Goal: Navigation & Orientation: Find specific page/section

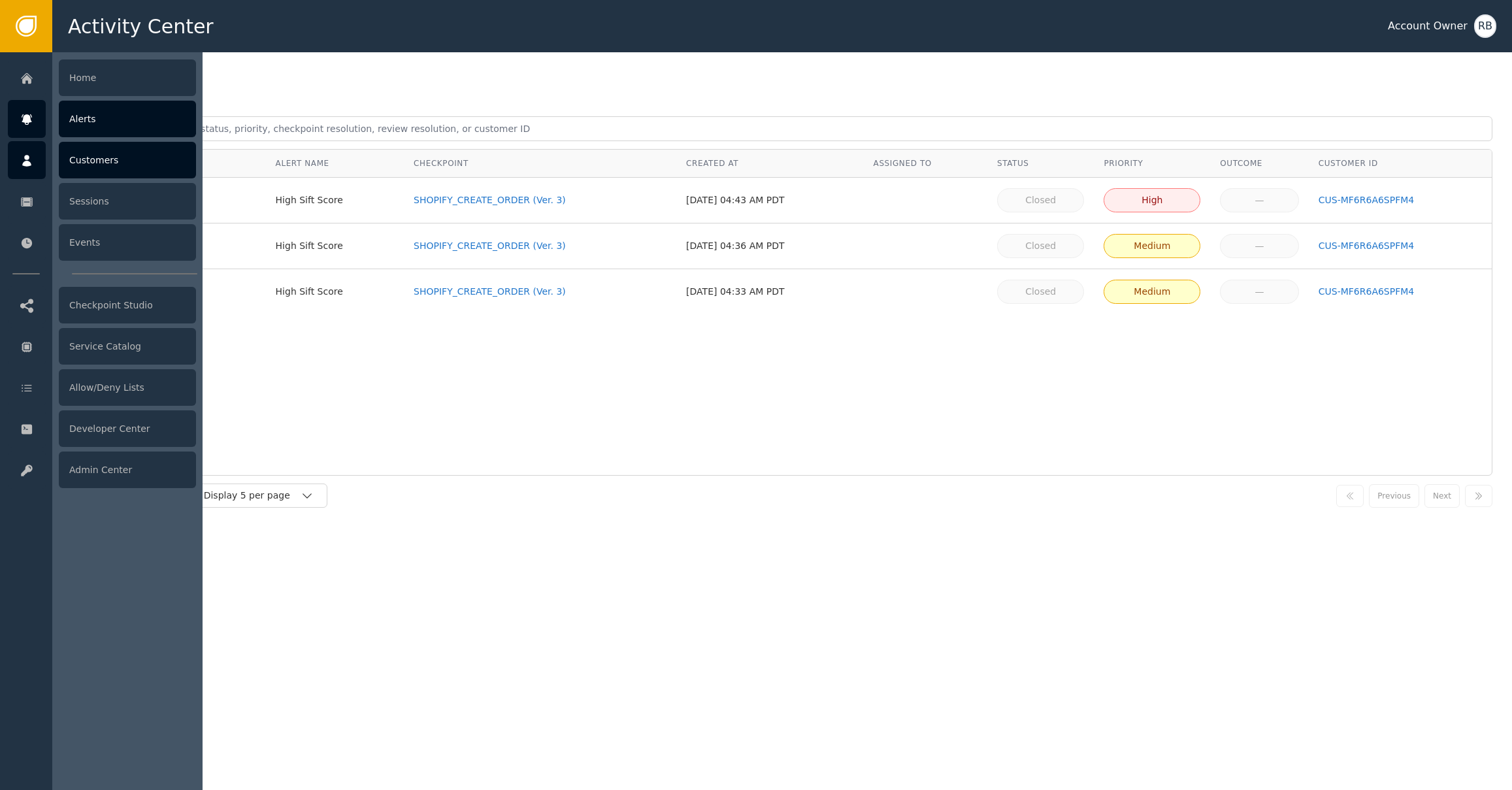
click at [35, 166] on div at bounding box center [26, 160] width 38 height 38
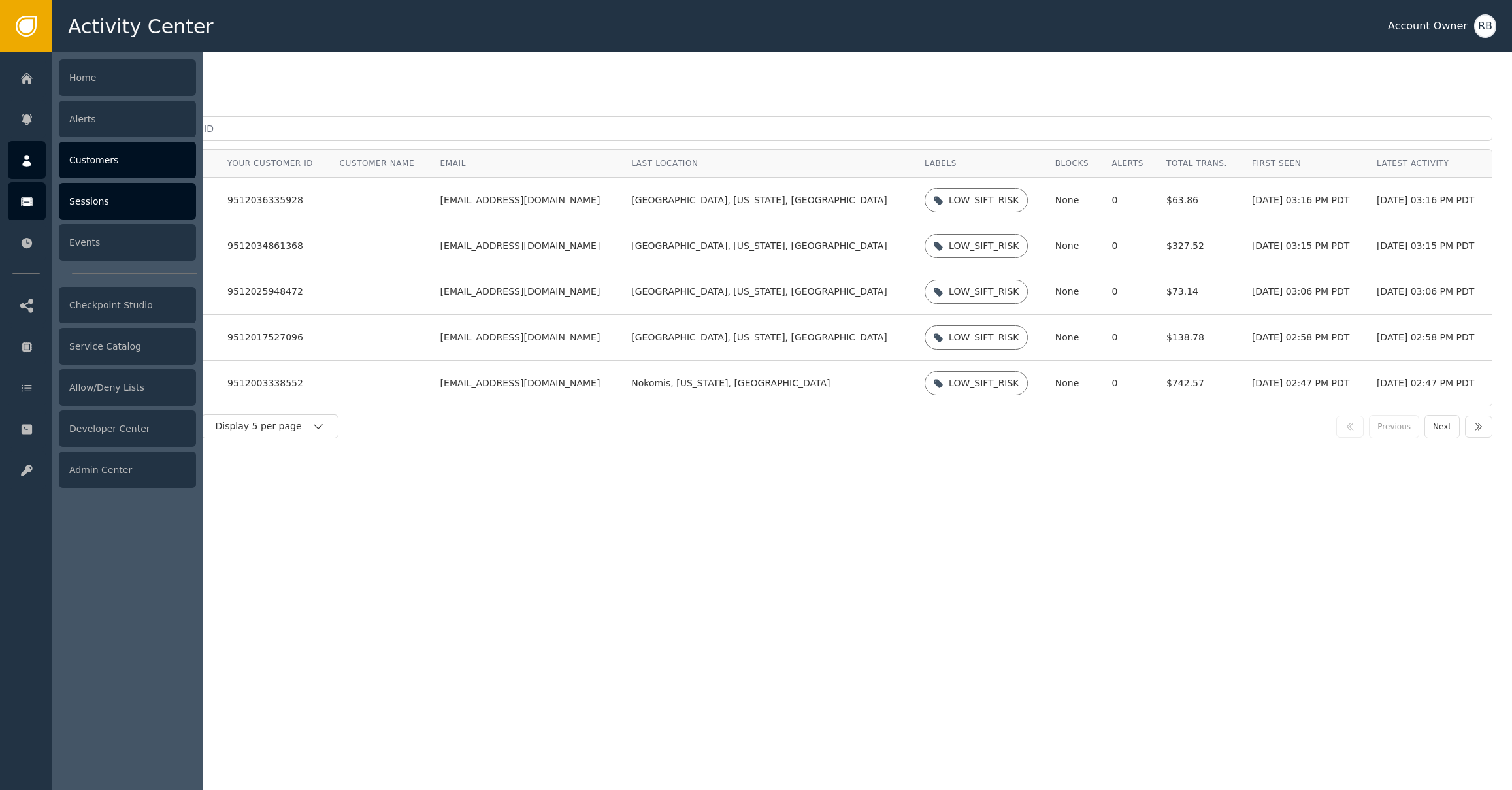
click at [30, 201] on icon at bounding box center [27, 202] width 12 height 9
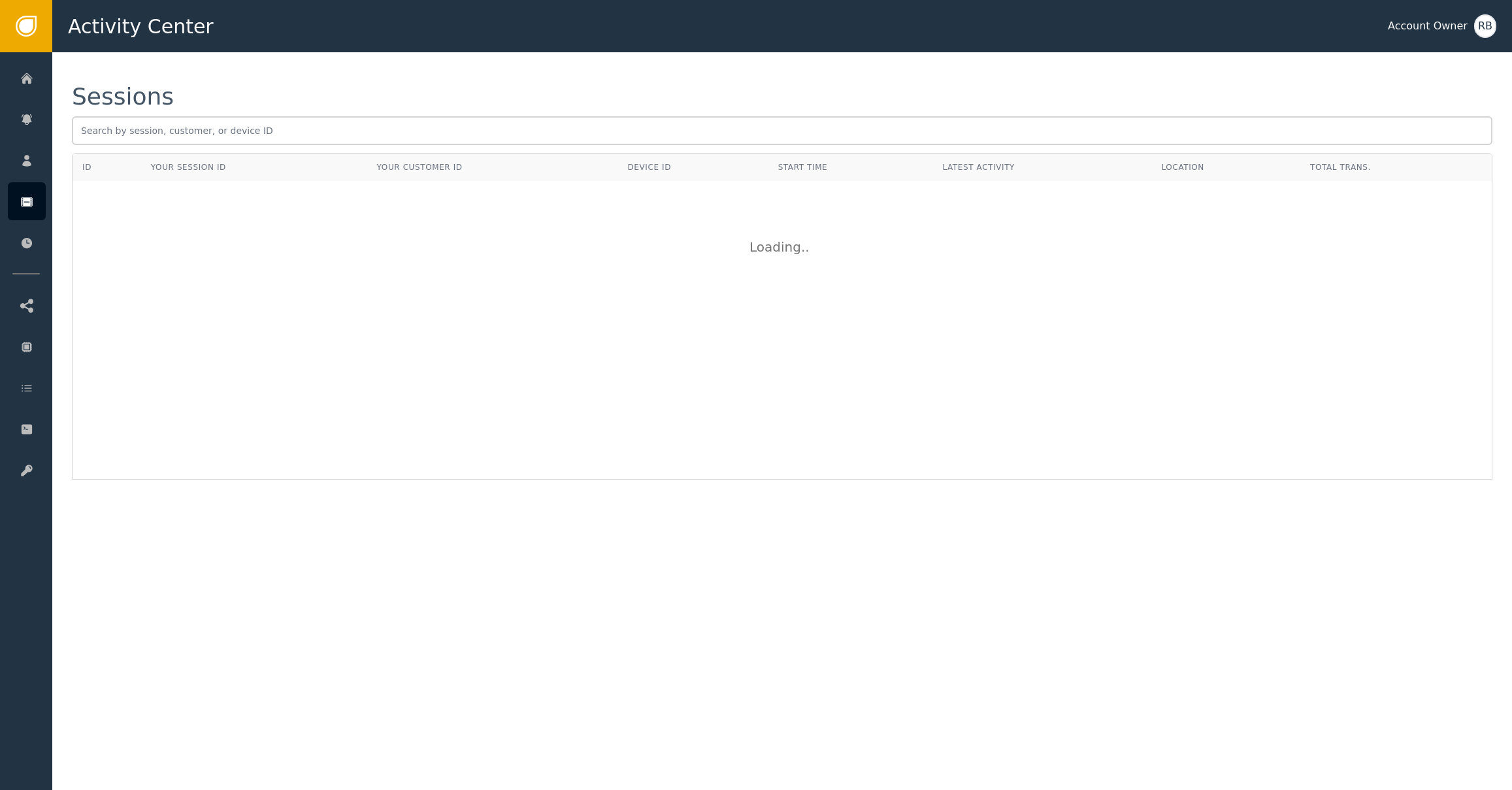
click at [499, 390] on div "ID Your Session ID Your Customer ID Device ID Start Time Latest Activity Locati…" at bounding box center [783, 316] width 1421 height 327
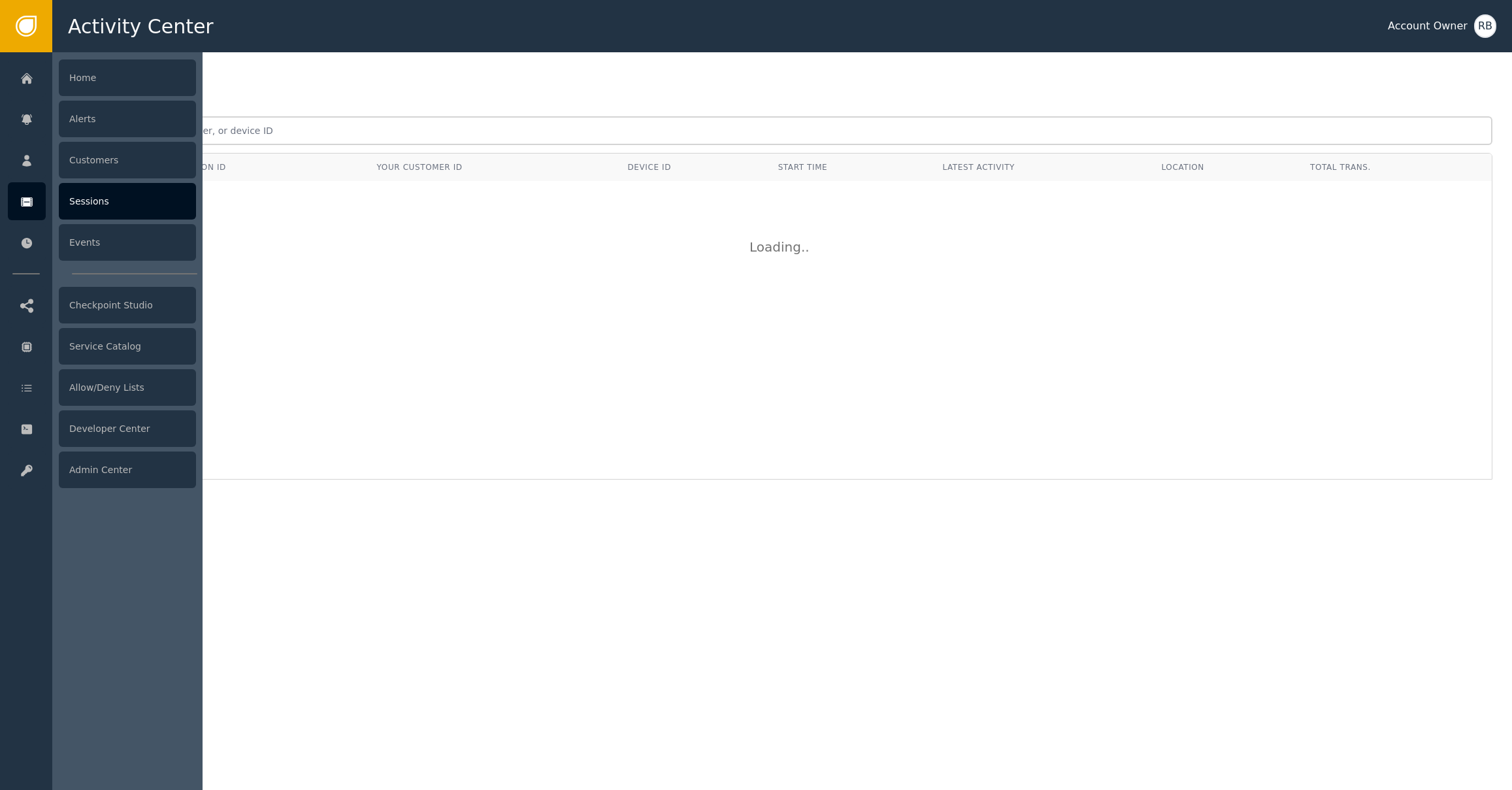
click at [71, 205] on div "Sessions" at bounding box center [127, 201] width 137 height 37
click at [96, 202] on div "Sessions" at bounding box center [127, 201] width 137 height 37
click at [102, 120] on div "Alerts" at bounding box center [127, 119] width 137 height 37
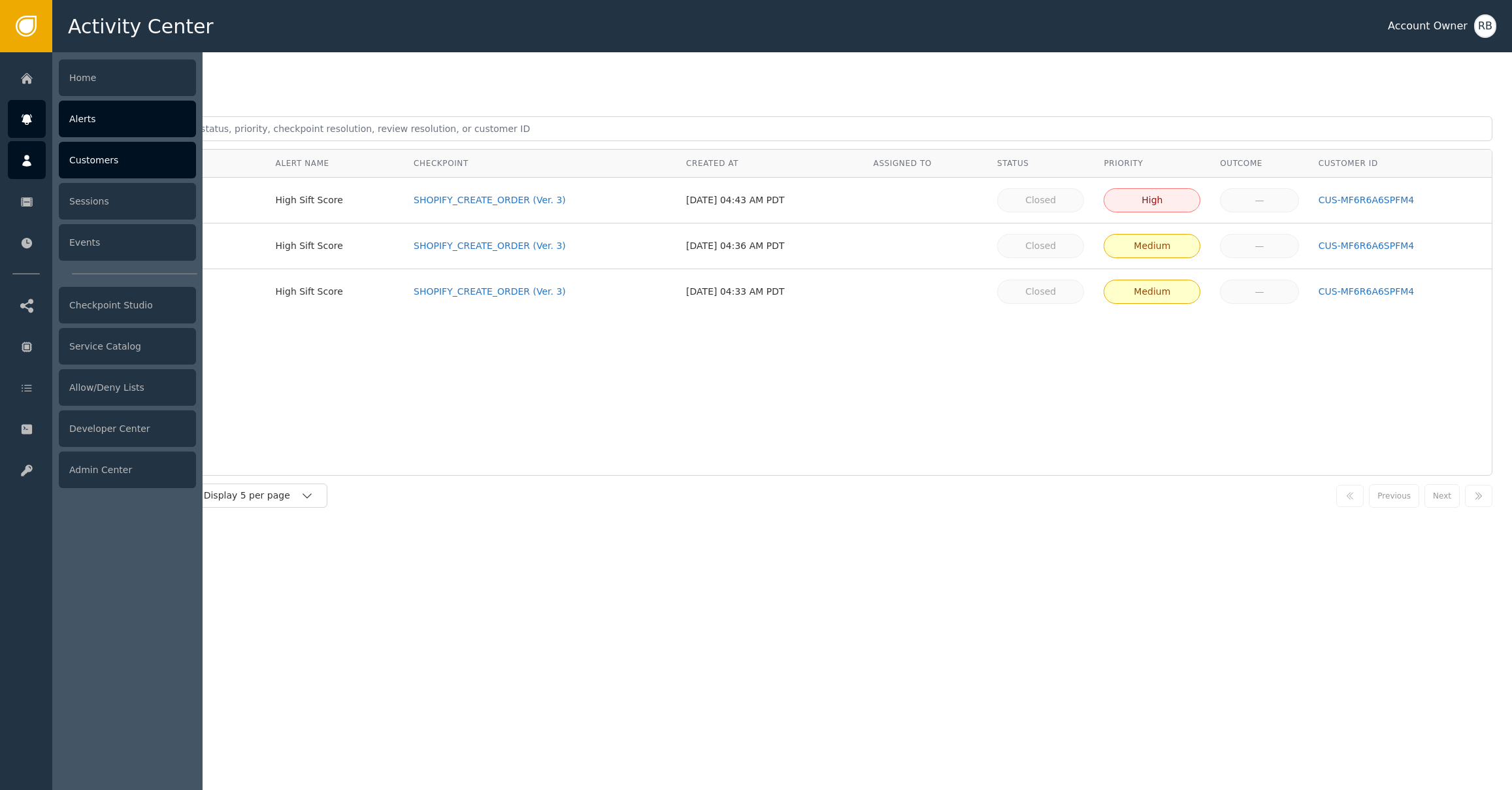
click at [108, 150] on div "Customers" at bounding box center [127, 160] width 137 height 37
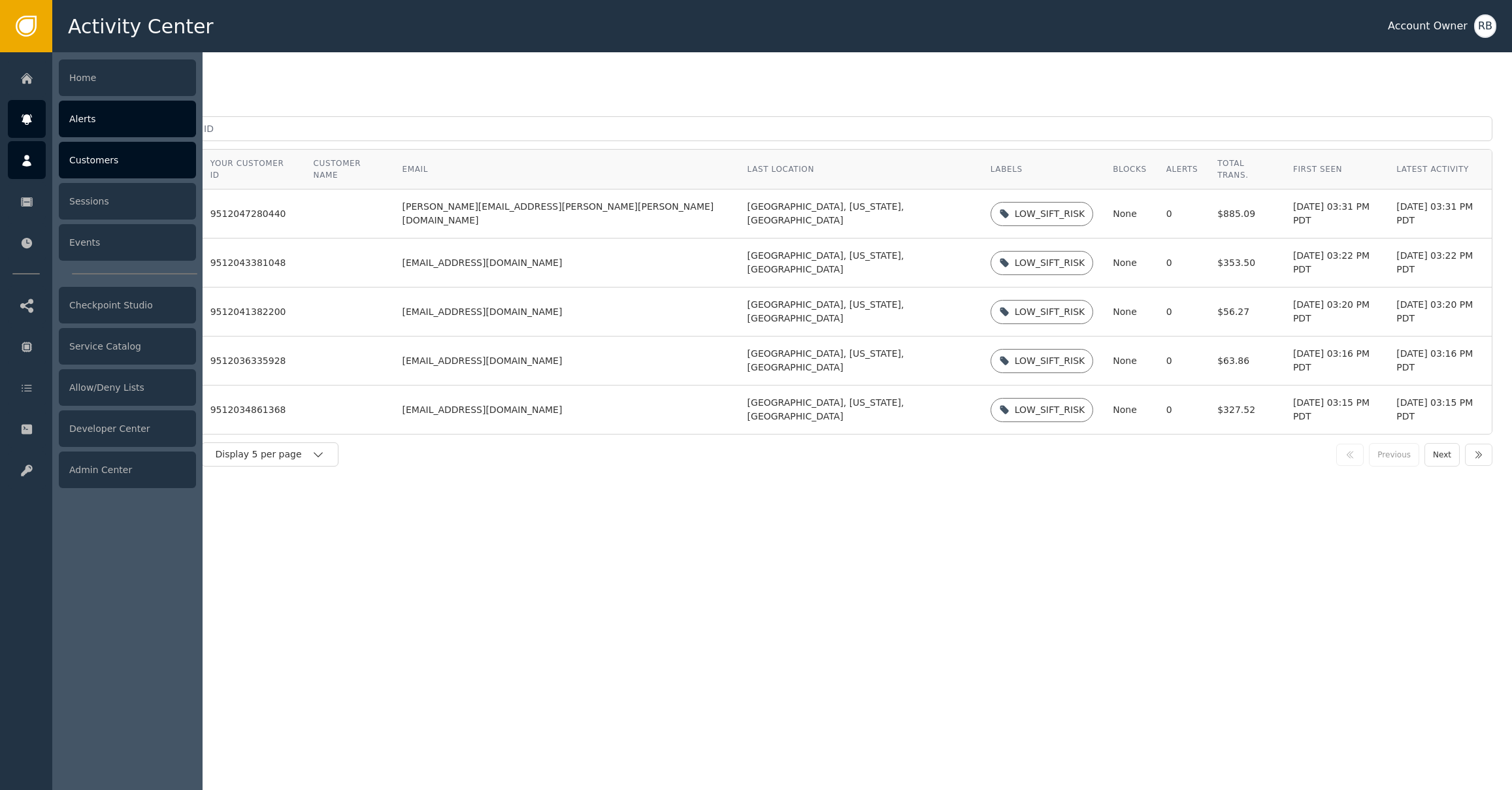
click at [84, 122] on div "Alerts" at bounding box center [127, 119] width 137 height 37
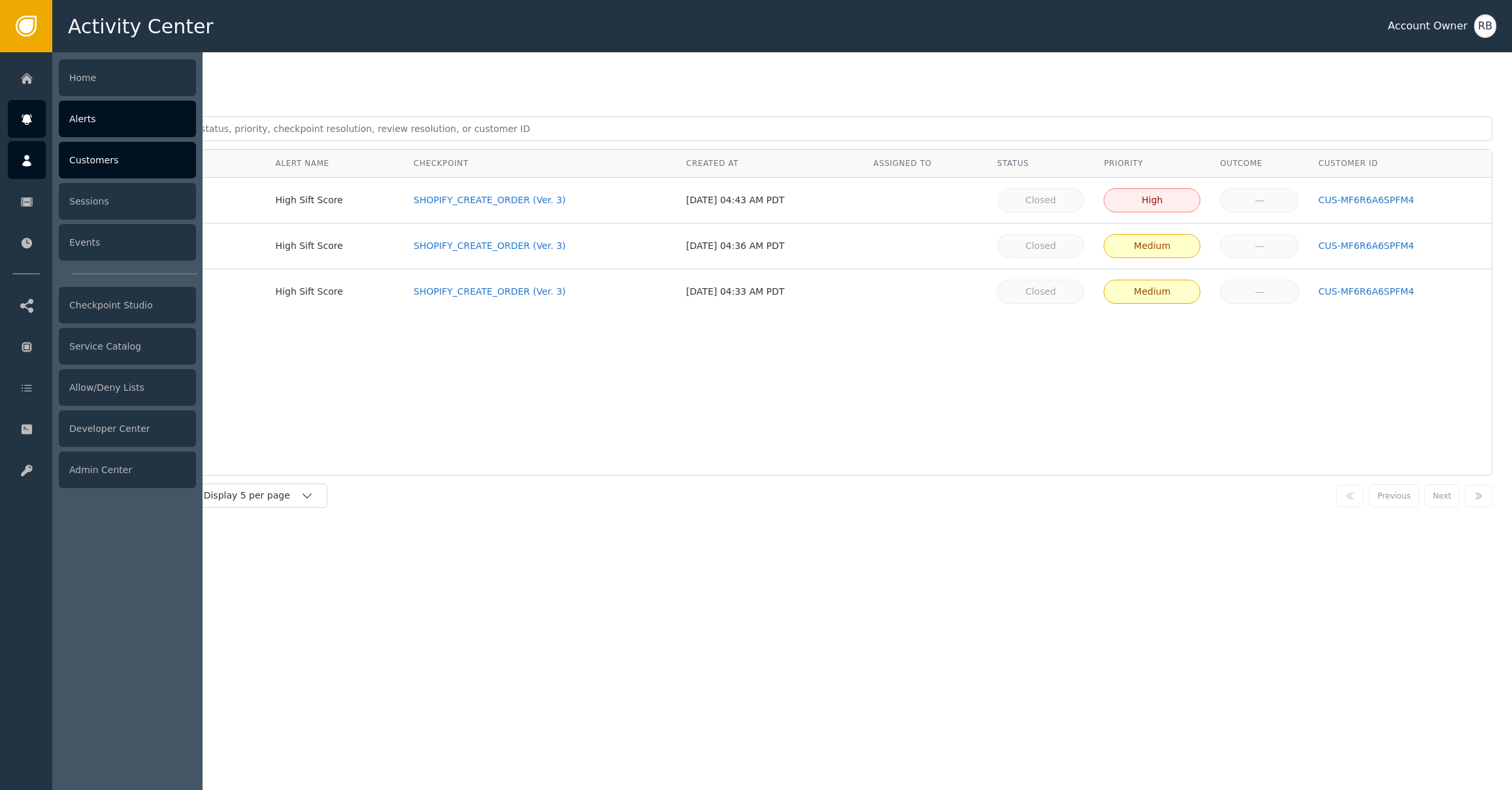
click at [14, 169] on div at bounding box center [26, 160] width 38 height 38
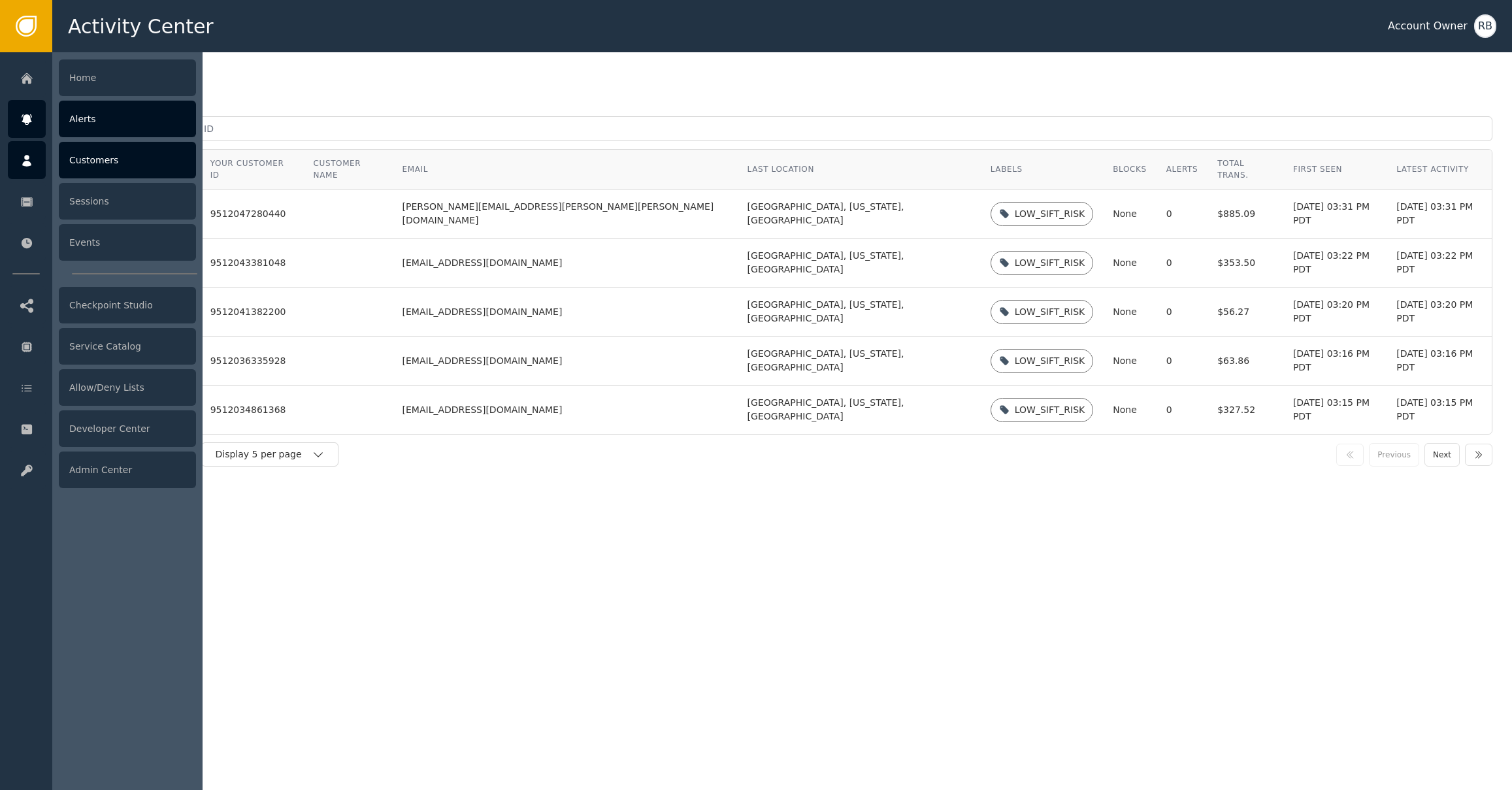
click at [93, 117] on div "Alerts" at bounding box center [127, 119] width 137 height 37
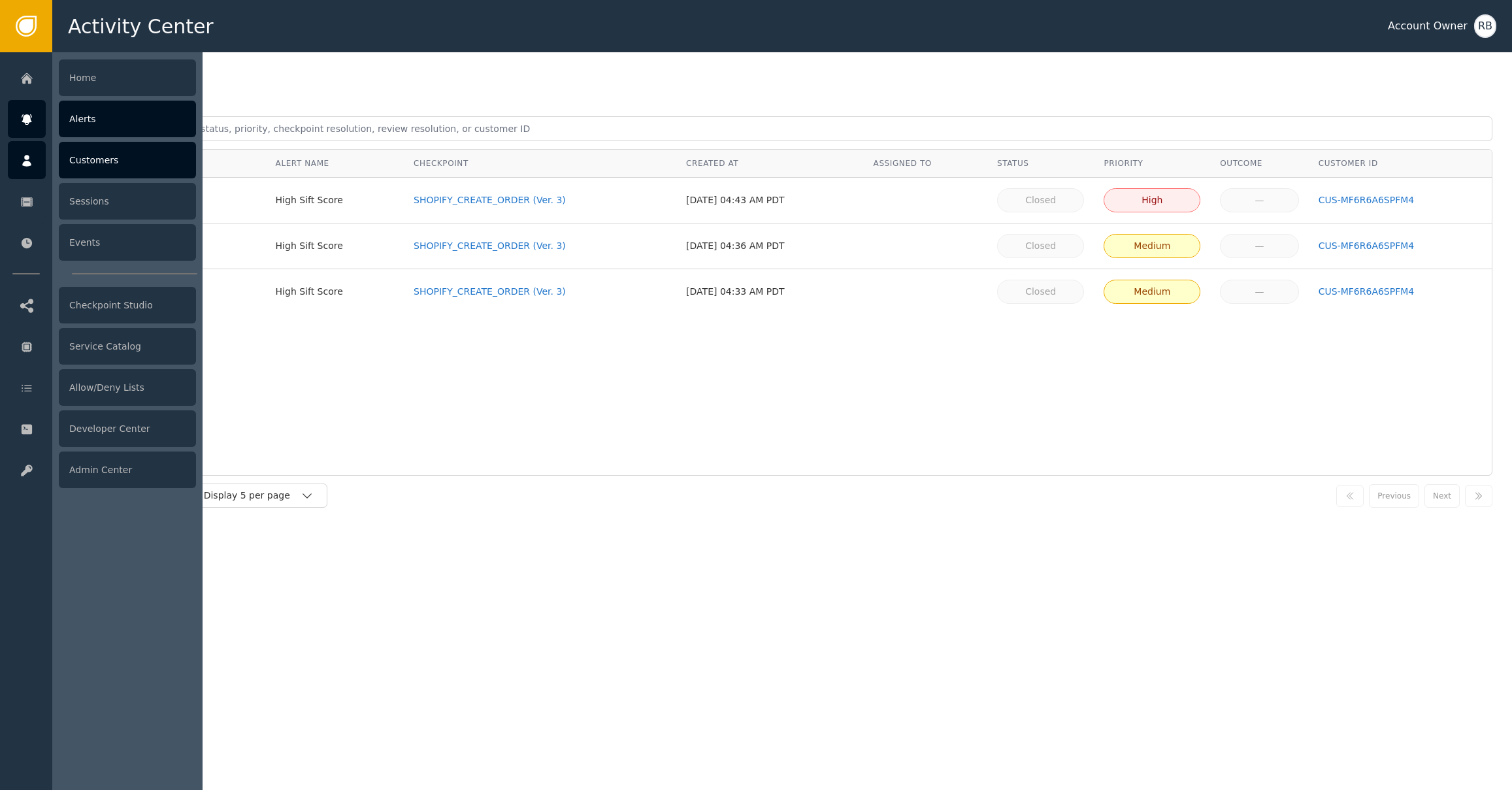
click at [37, 170] on div at bounding box center [26, 160] width 38 height 38
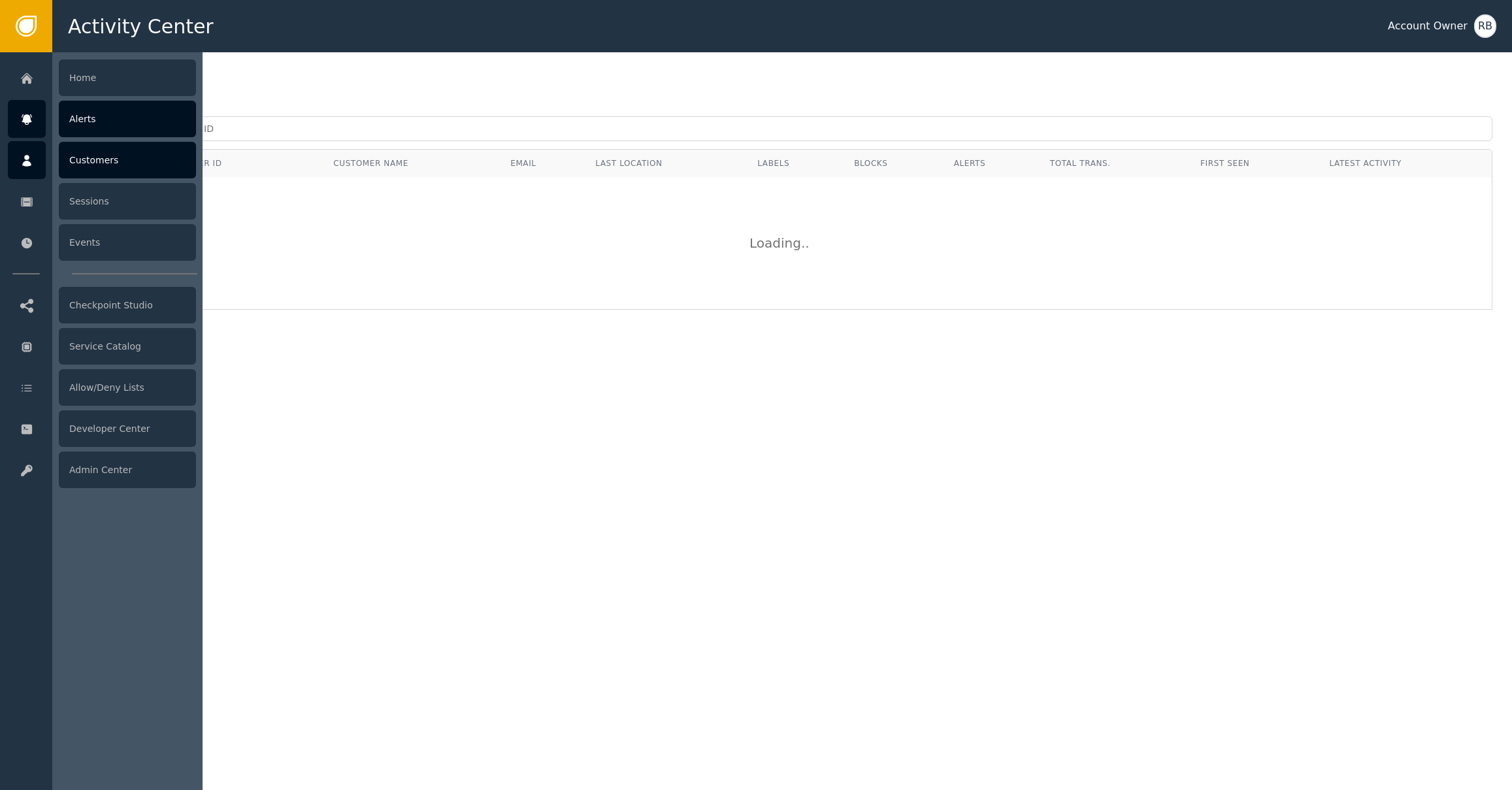
click at [82, 132] on div "Alerts" at bounding box center [127, 119] width 137 height 37
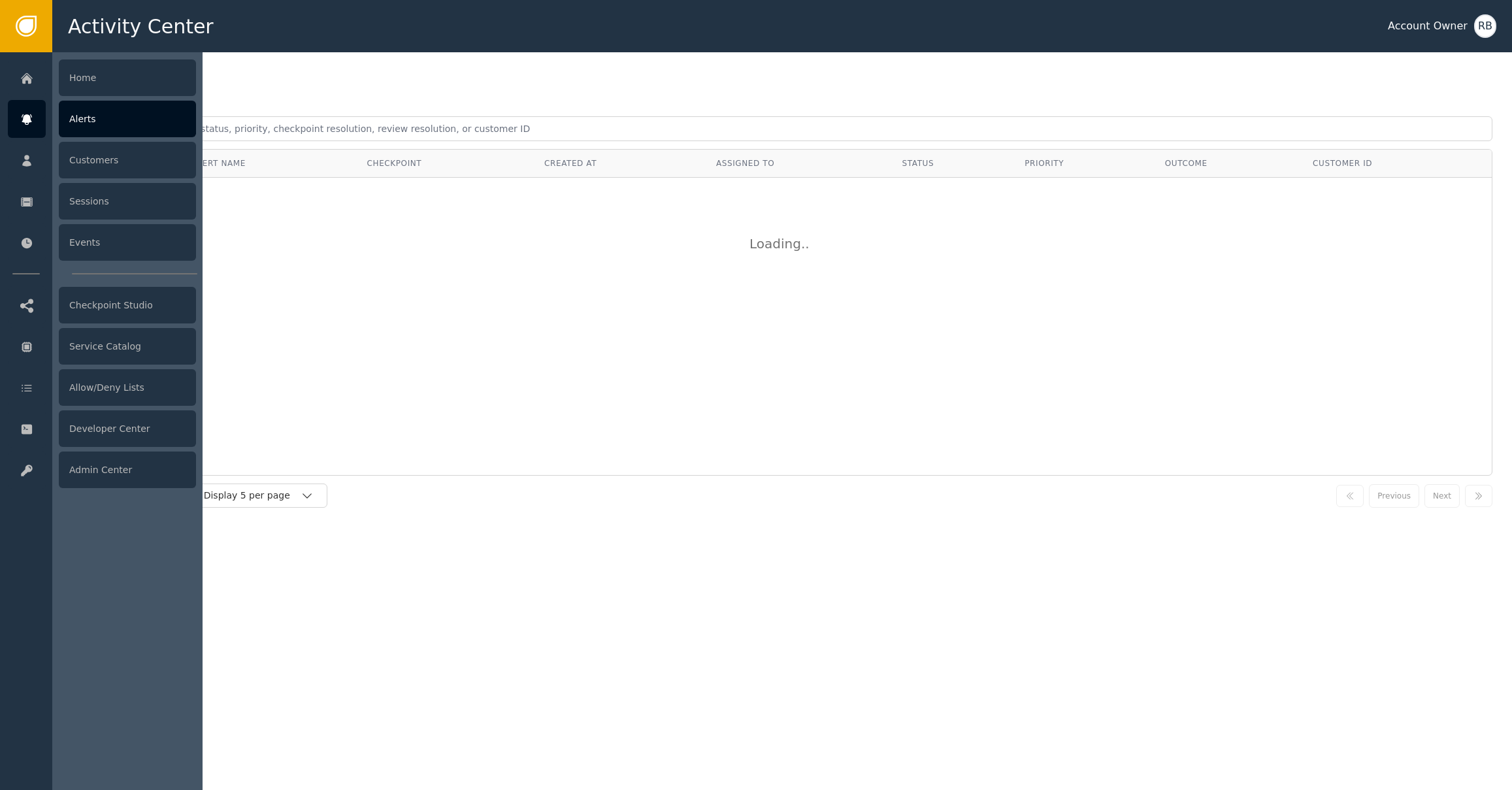
drag, startPoint x: 27, startPoint y: 120, endPoint x: 50, endPoint y: 120, distance: 23.0
click at [27, 120] on icon at bounding box center [26, 120] width 10 height 11
click at [83, 120] on div "Alerts" at bounding box center [127, 119] width 137 height 37
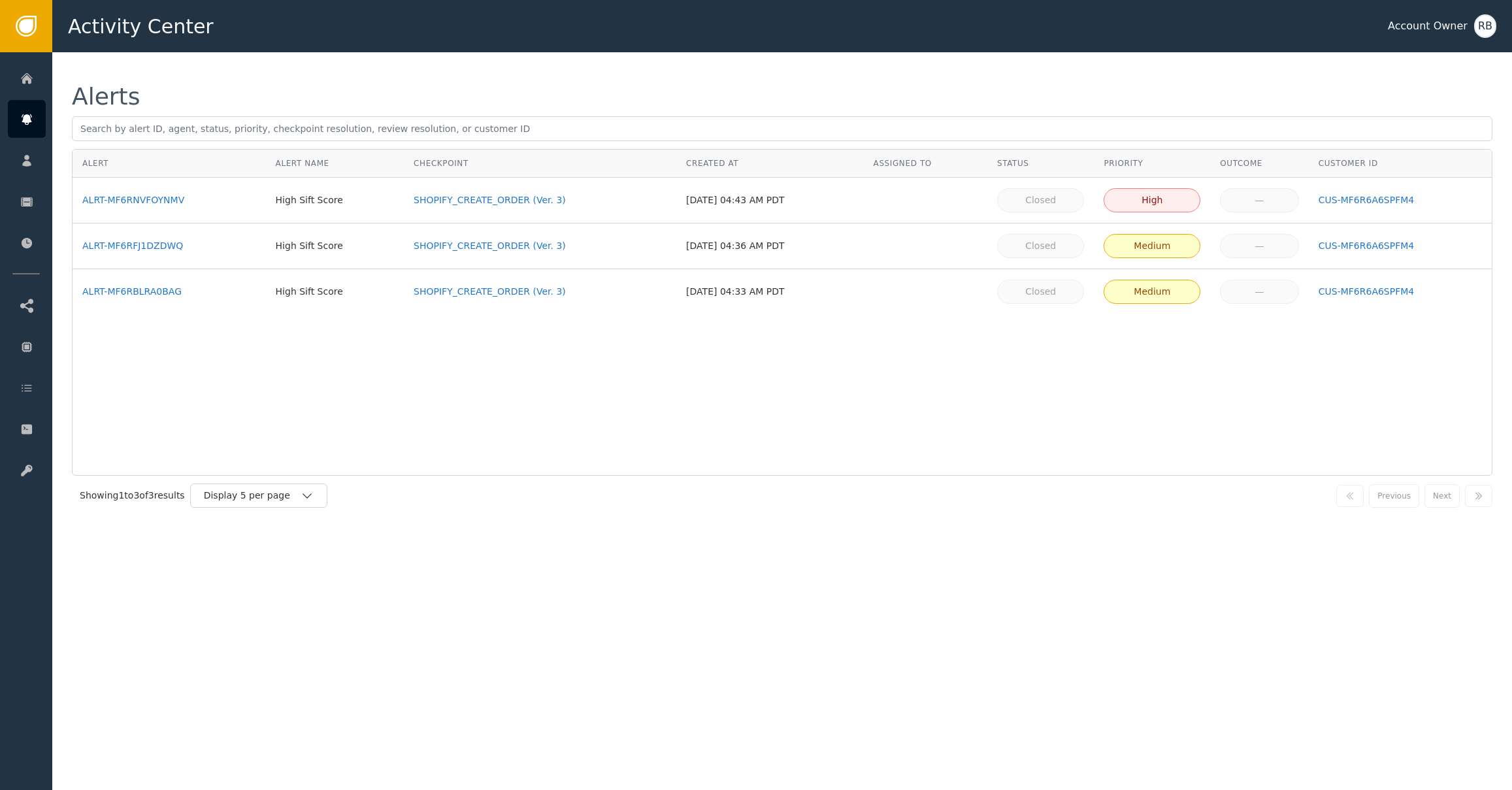
click at [651, 472] on div "Alert Alert Name Checkpoint Created At Assigned To Status Priority Outcome Cust…" at bounding box center [783, 312] width 1421 height 327
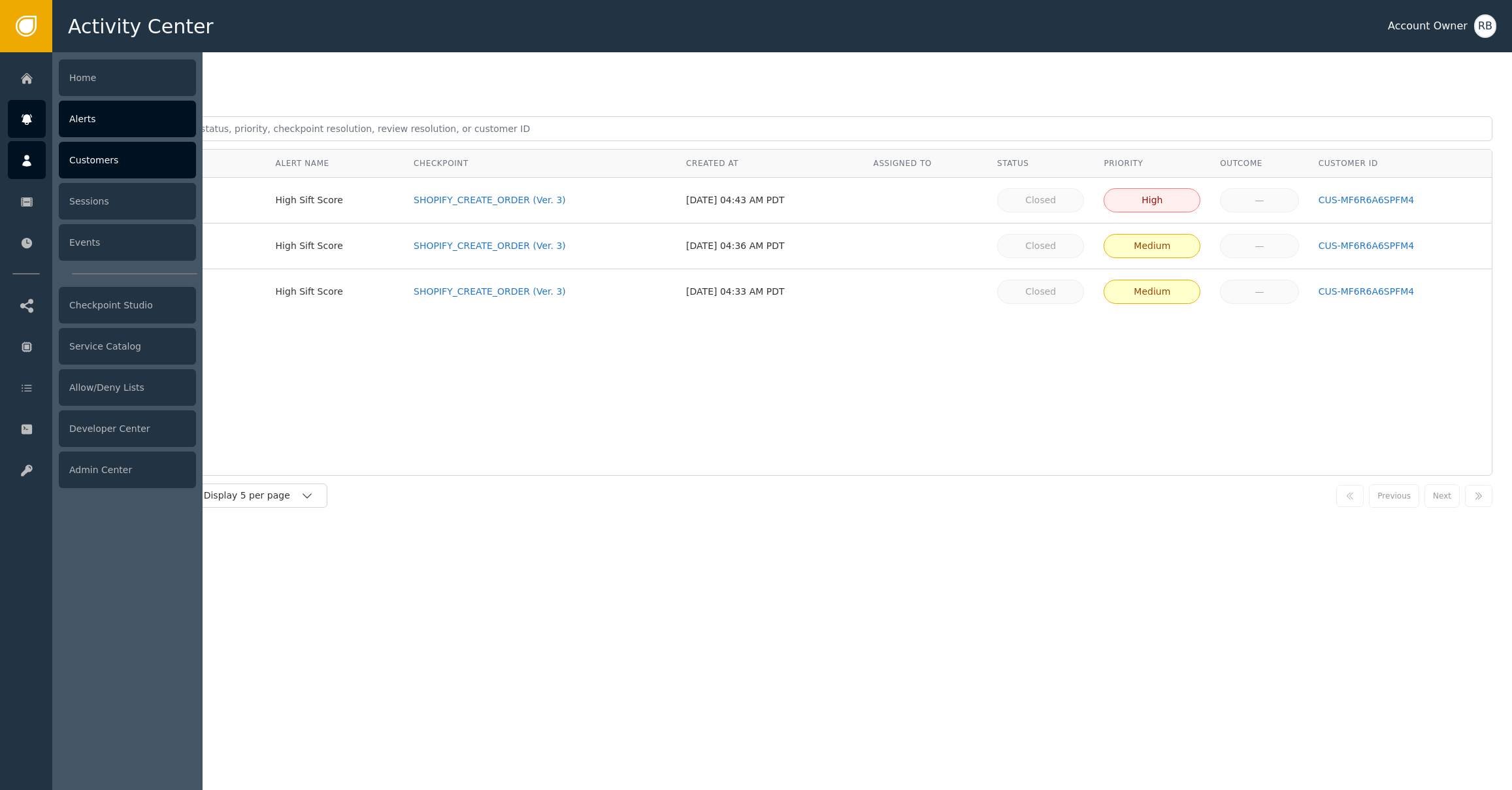
click at [28, 147] on div at bounding box center [26, 160] width 38 height 38
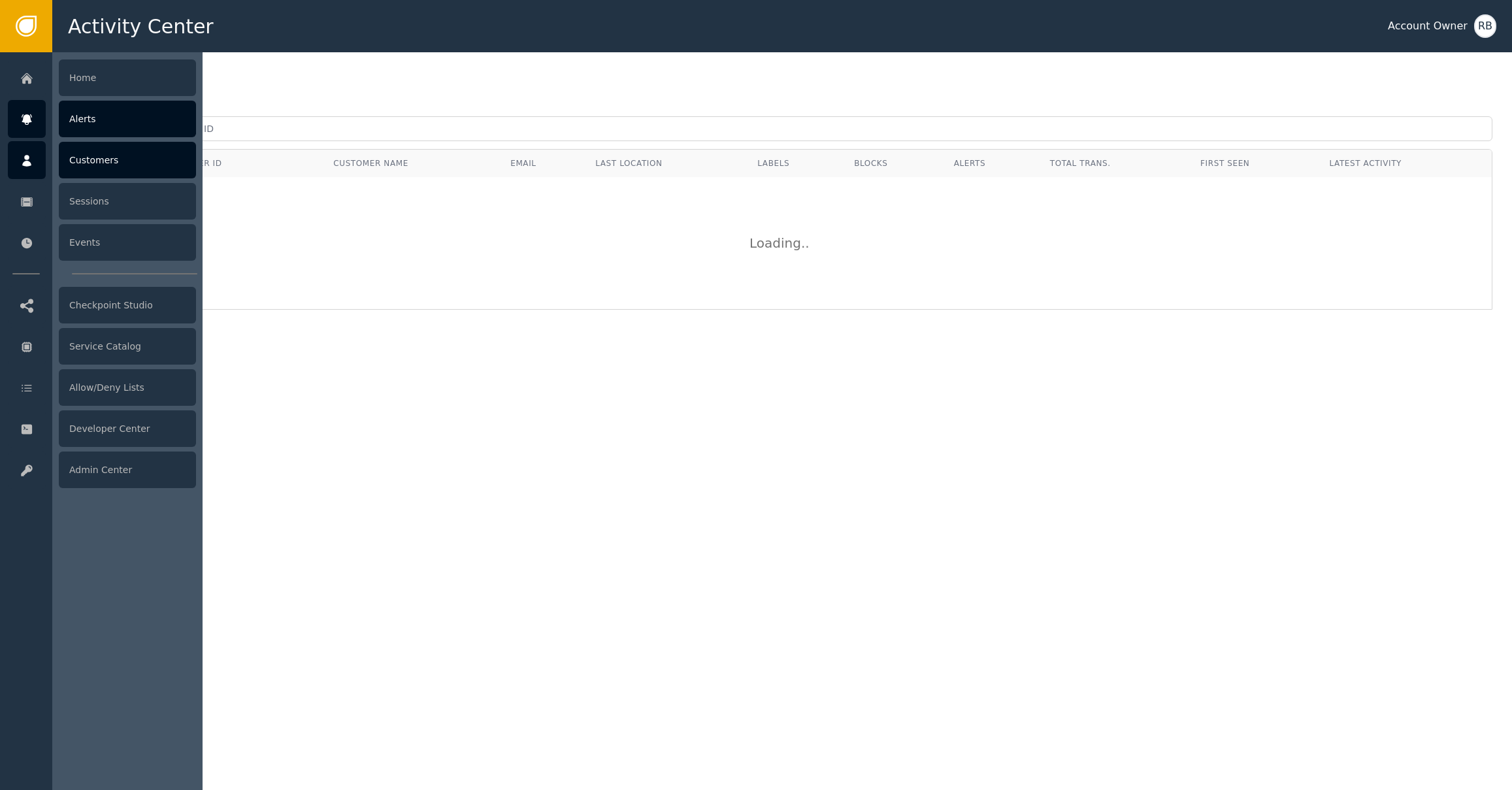
click at [84, 126] on div "Alerts" at bounding box center [127, 119] width 137 height 37
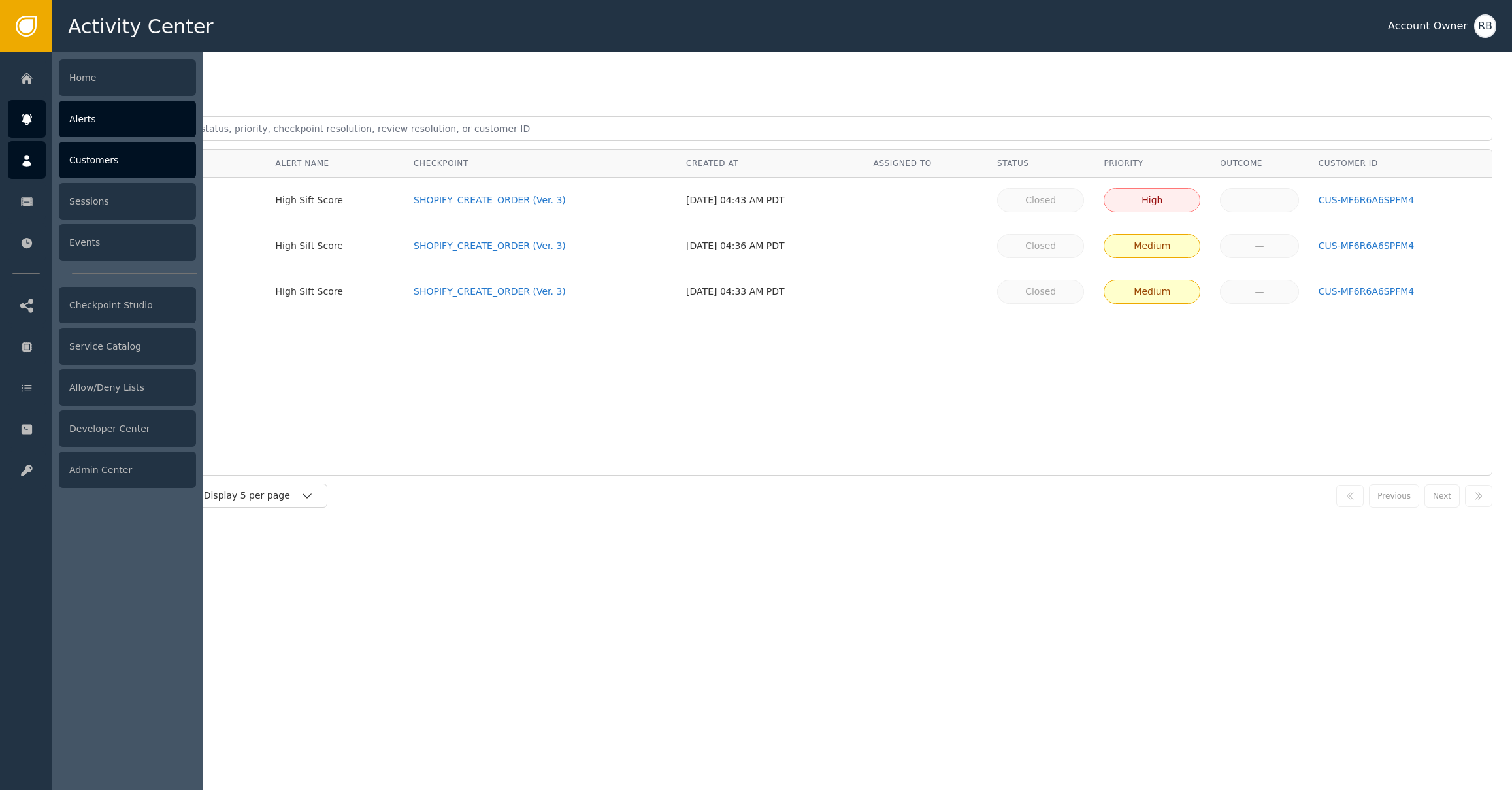
click at [20, 161] on icon at bounding box center [26, 160] width 13 height 14
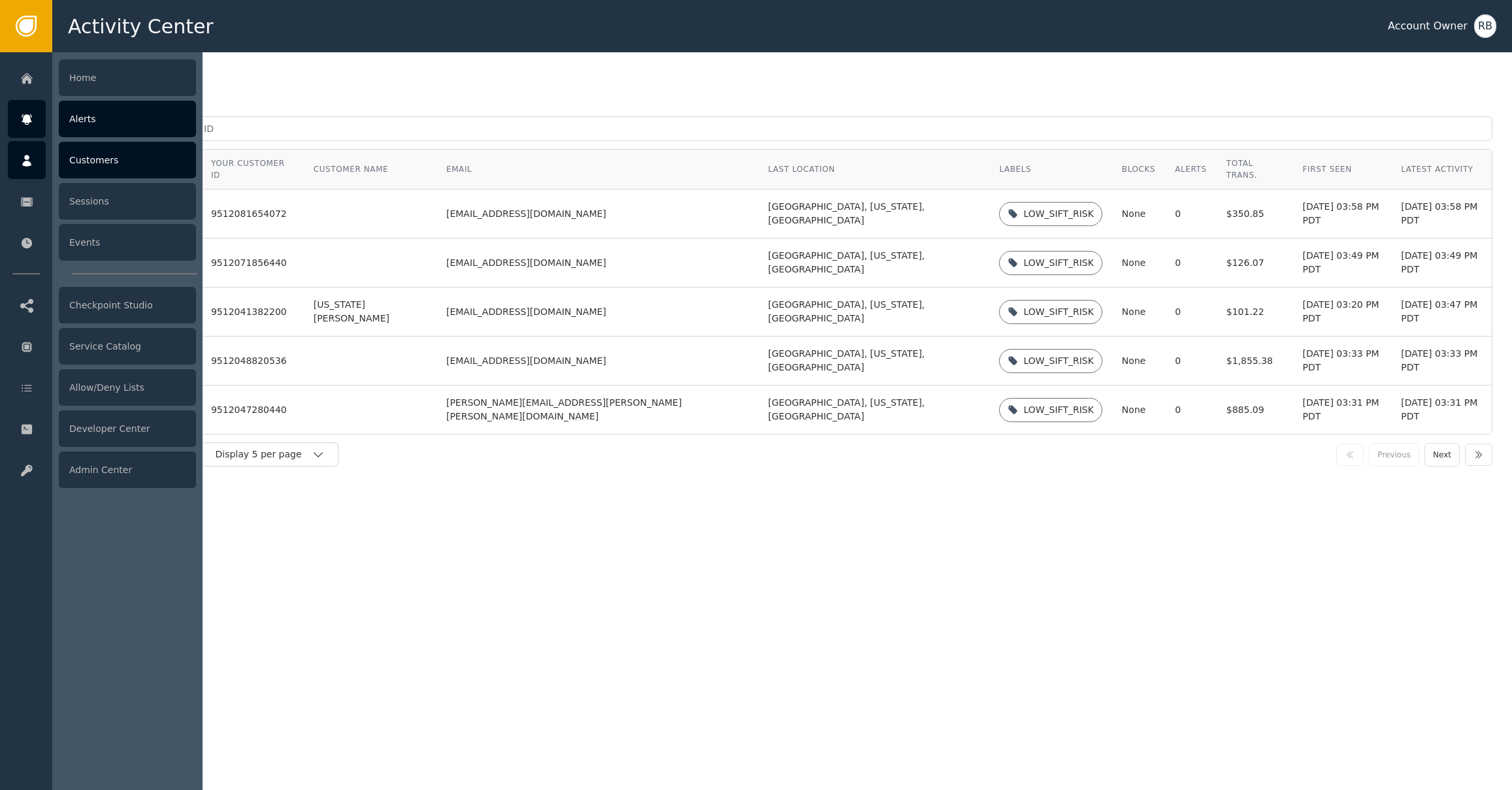
click at [81, 120] on div "Alerts" at bounding box center [127, 119] width 137 height 37
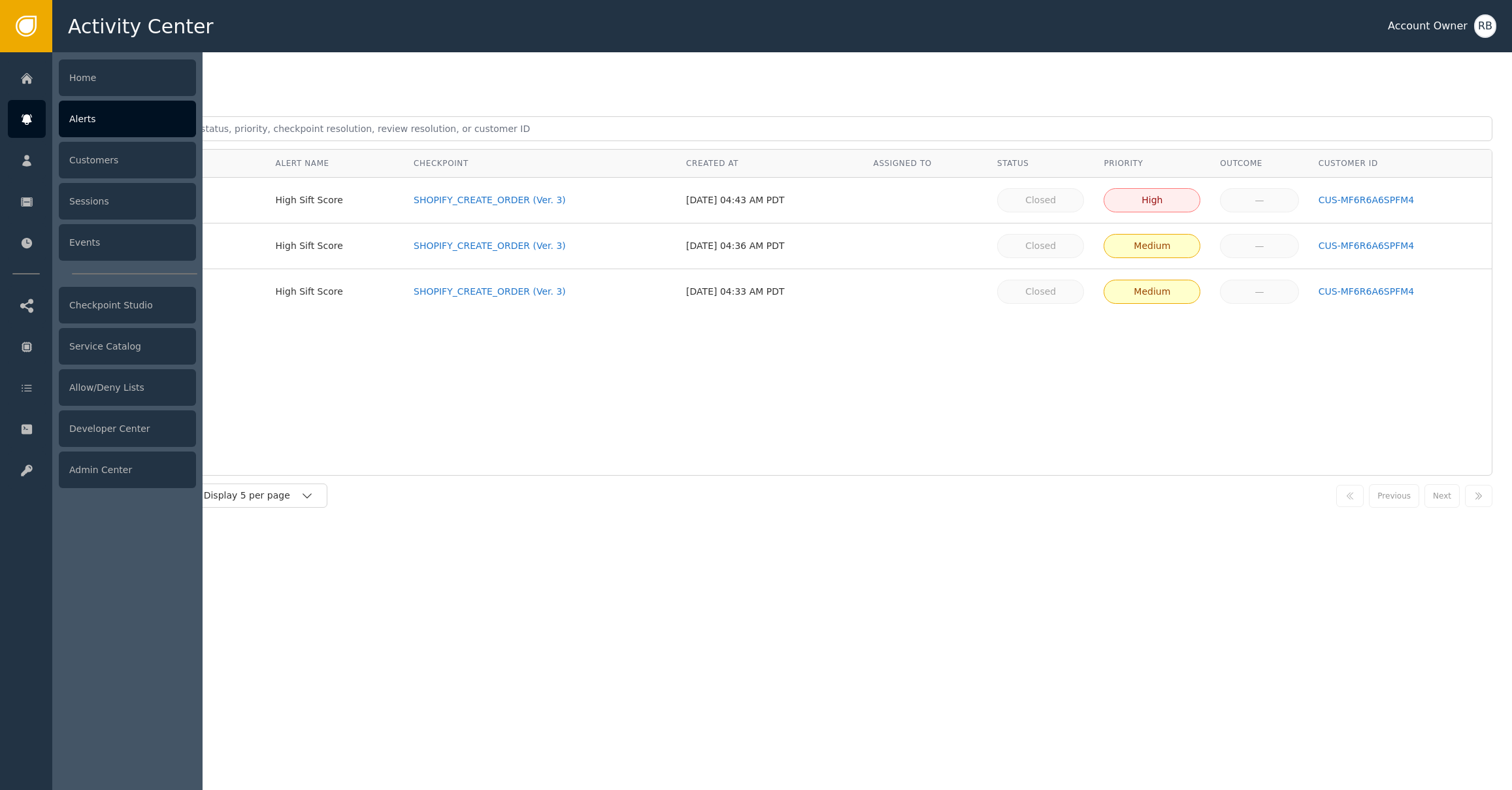
click at [84, 126] on div "Alerts" at bounding box center [127, 119] width 137 height 37
click at [116, 187] on div "Sessions" at bounding box center [127, 201] width 137 height 37
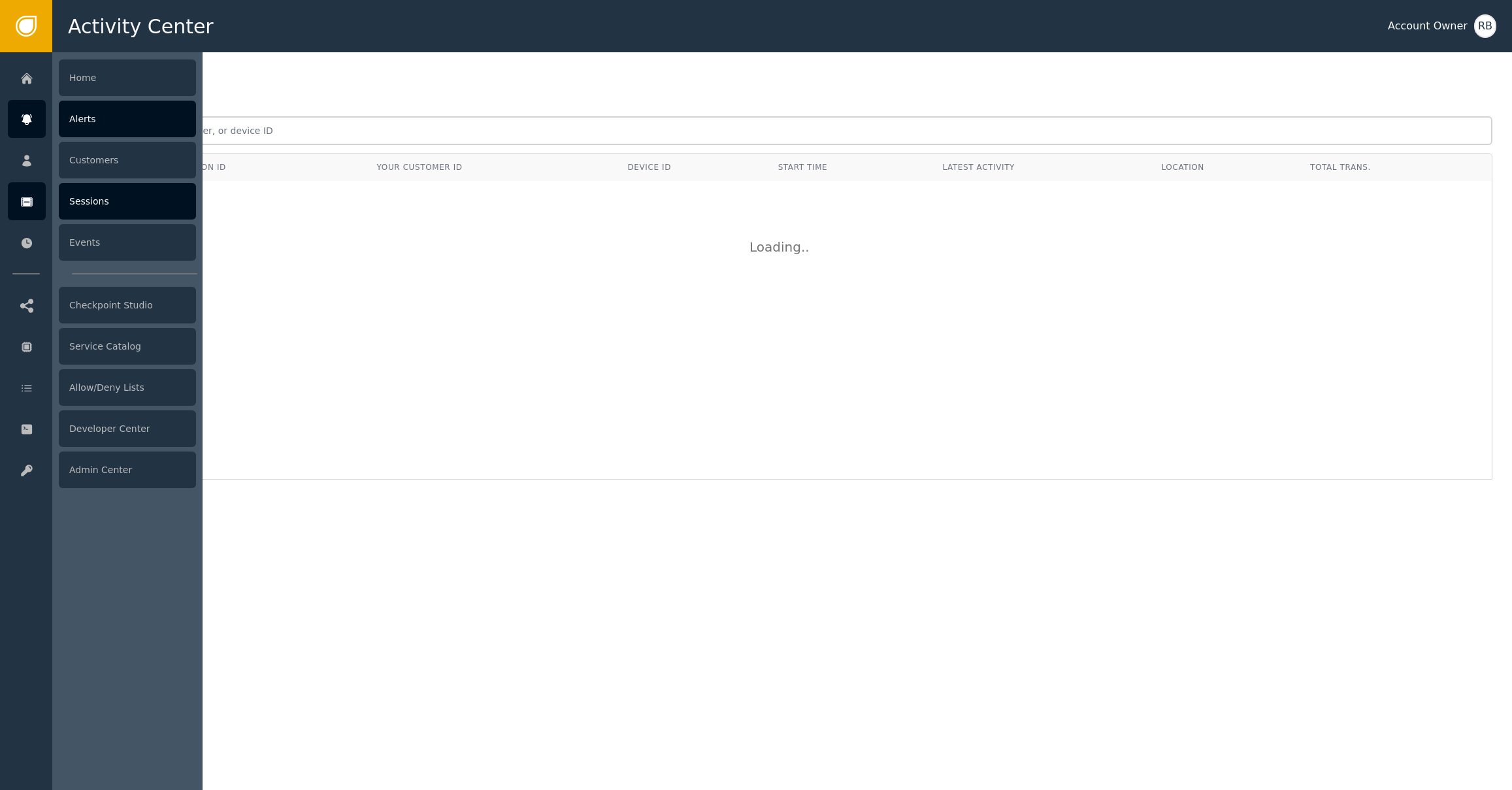
click at [79, 122] on div "Alerts" at bounding box center [127, 119] width 137 height 37
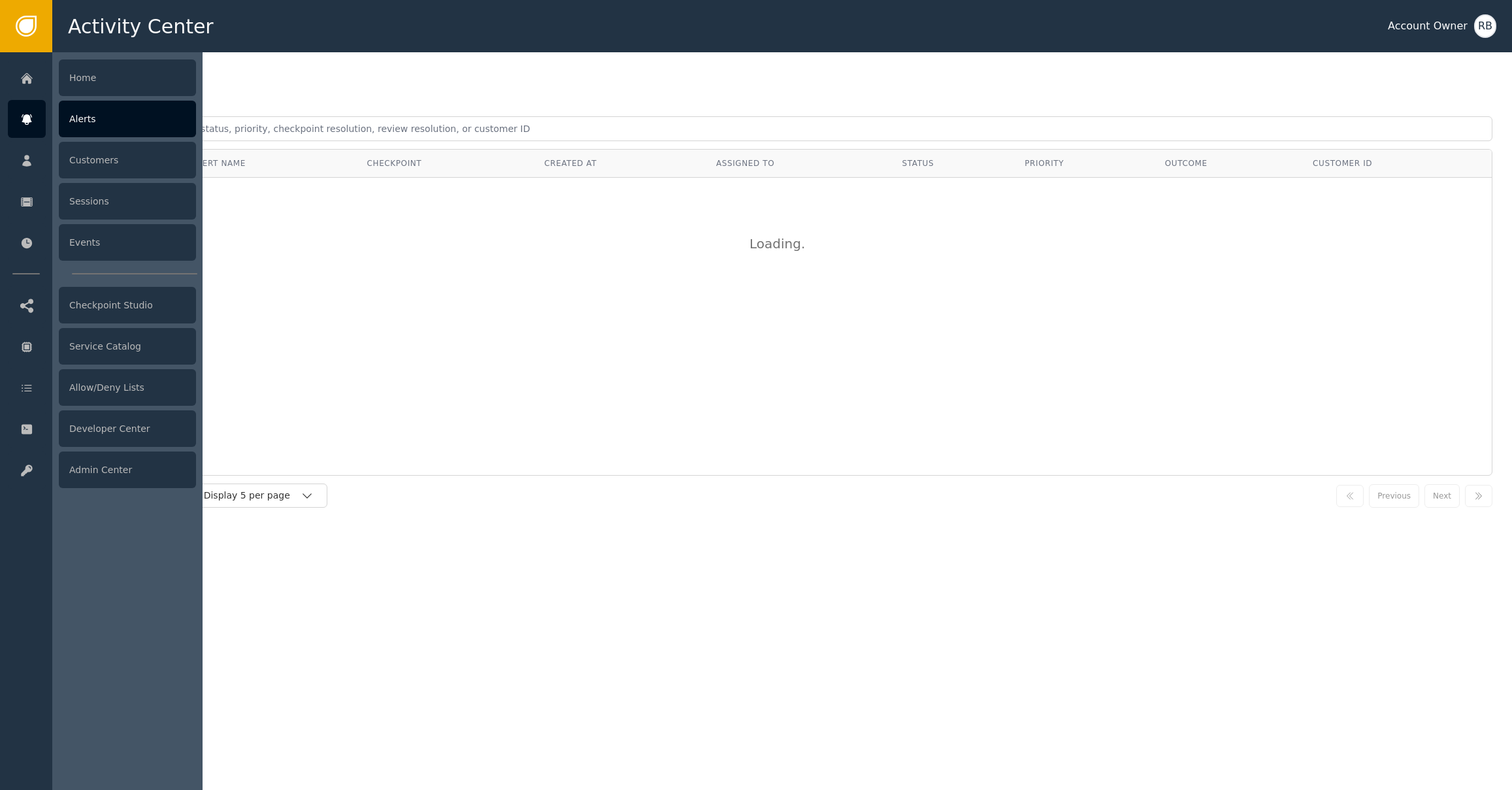
click at [106, 123] on div "Alerts" at bounding box center [127, 119] width 137 height 37
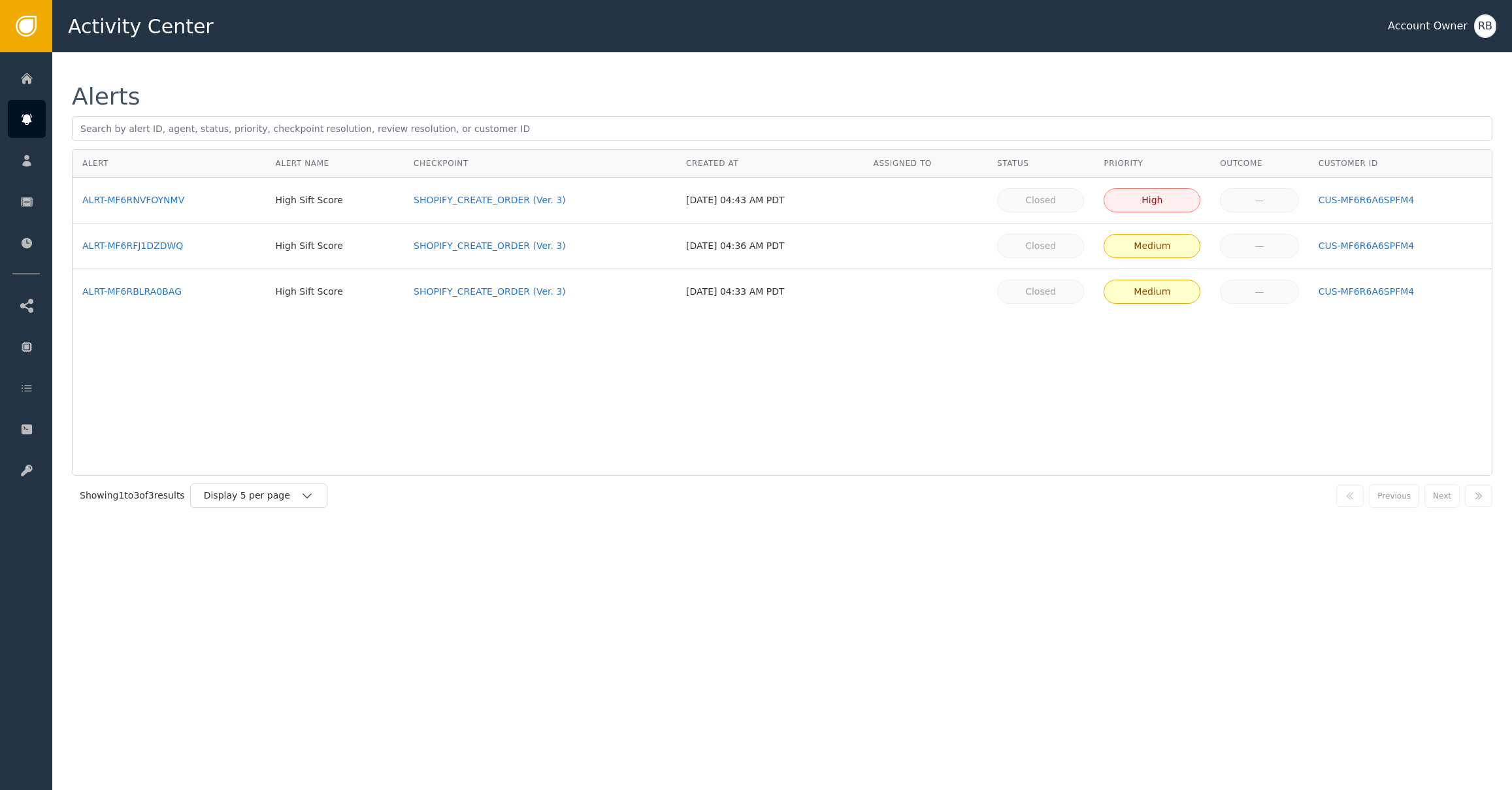
click at [561, 416] on div "Alert Alert Name Checkpoint Created At Assigned To Status Priority Outcome Cust…" at bounding box center [783, 312] width 1421 height 327
